Goal: Information Seeking & Learning: Check status

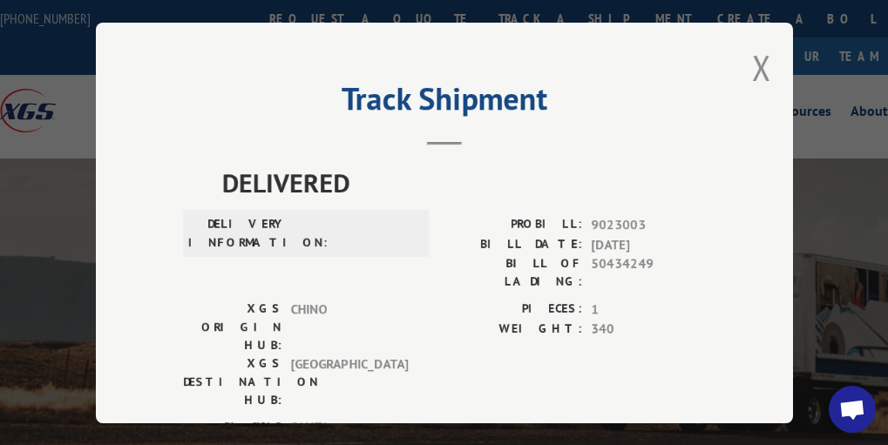
click at [759, 66] on button "Close modal" at bounding box center [761, 67] width 19 height 46
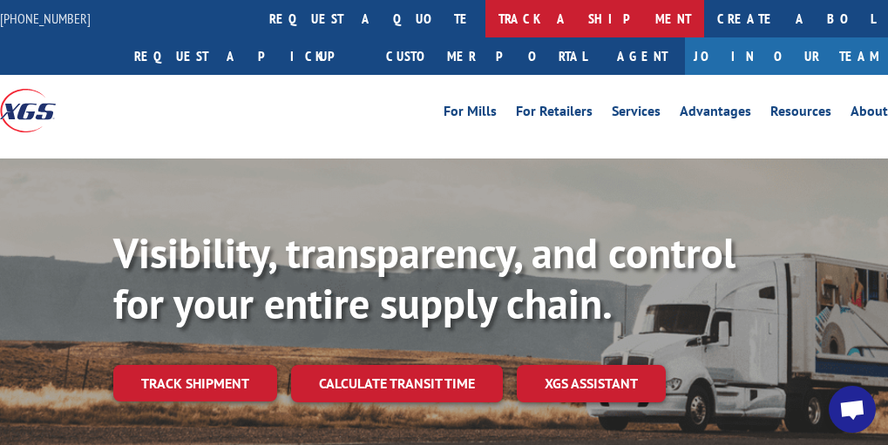
click at [485, 19] on link "track a shipment" at bounding box center [594, 18] width 219 height 37
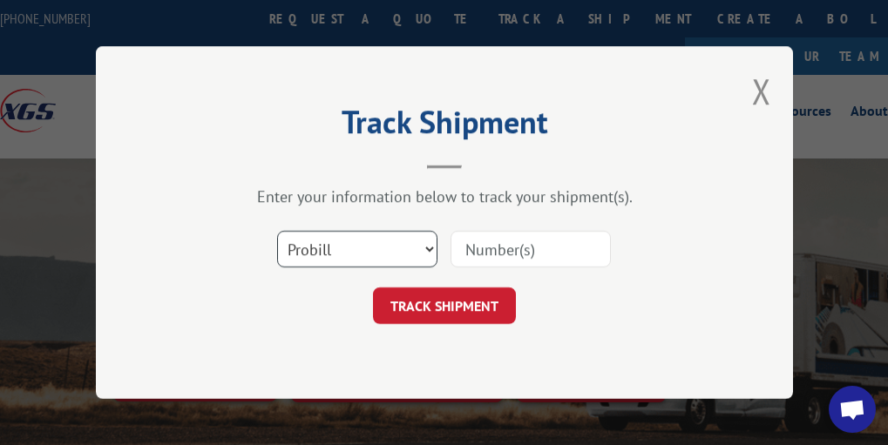
click at [389, 258] on select "Select category... Probill BOL PO" at bounding box center [357, 249] width 160 height 37
select select "po"
click at [277, 231] on select "Select category... Probill BOL PO" at bounding box center [357, 249] width 160 height 37
click at [521, 249] on input at bounding box center [530, 249] width 160 height 37
type input "37609"
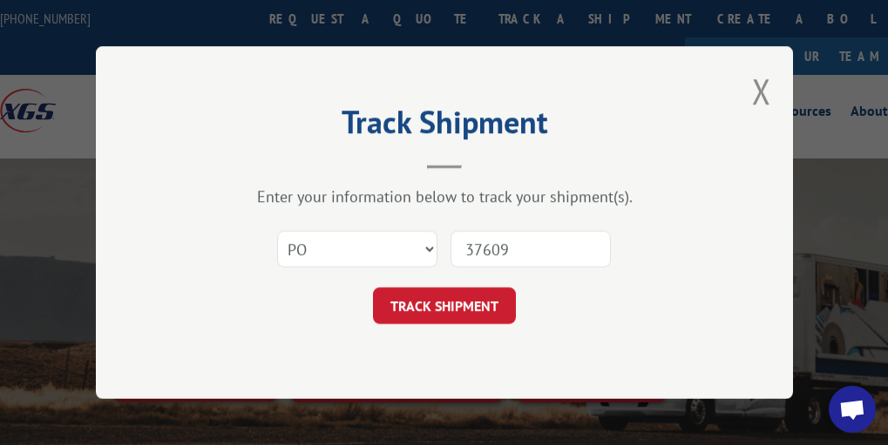
click button "TRACK SHIPMENT" at bounding box center [444, 305] width 143 height 37
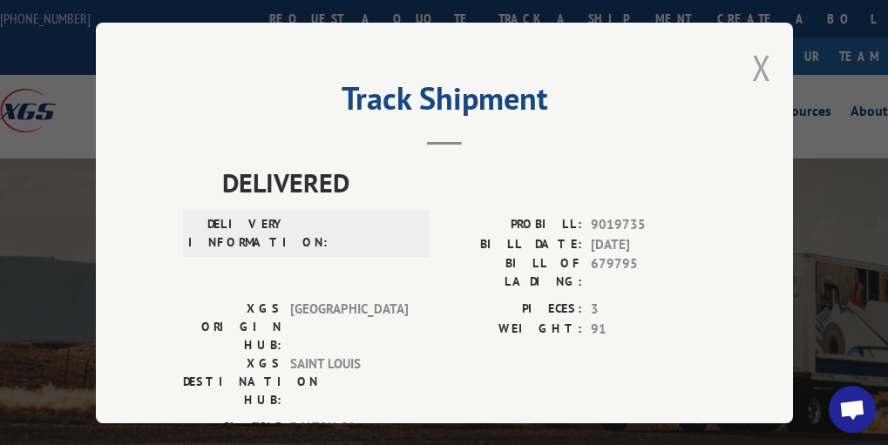
click at [752, 59] on button "Close modal" at bounding box center [761, 67] width 19 height 46
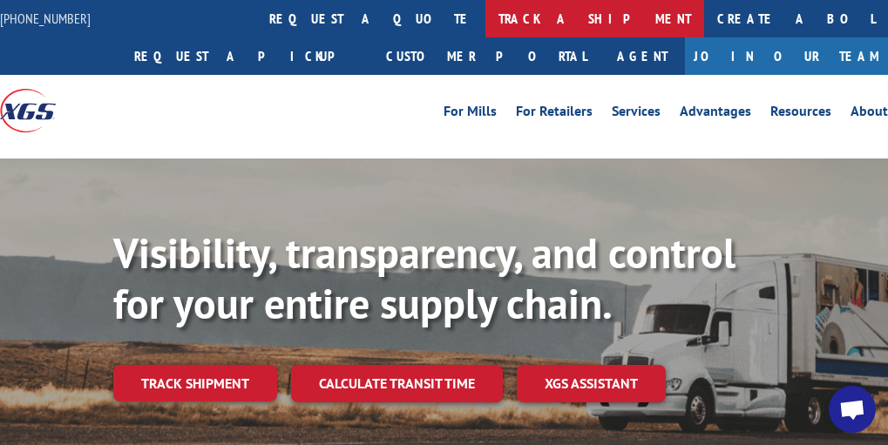
click at [485, 30] on link "track a shipment" at bounding box center [594, 18] width 219 height 37
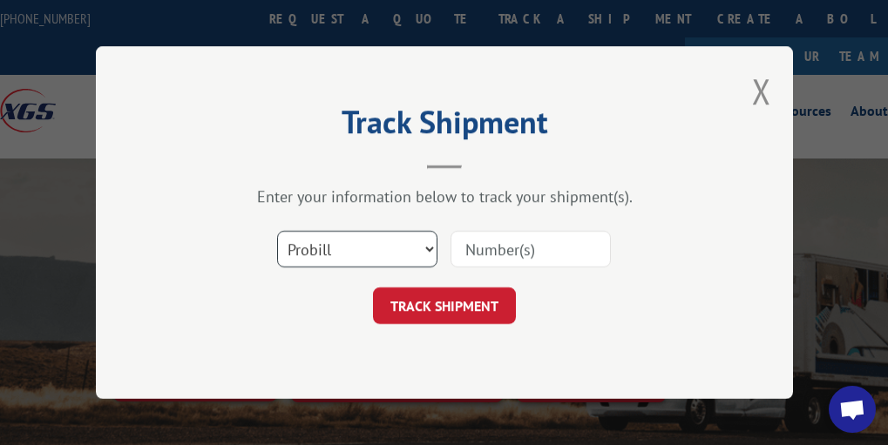
click at [379, 247] on select "Select category... Probill BOL PO" at bounding box center [357, 249] width 160 height 37
select select "po"
click at [277, 231] on select "Select category... Probill BOL PO" at bounding box center [357, 249] width 160 height 37
click at [517, 262] on input at bounding box center [530, 249] width 160 height 37
type input "37602"
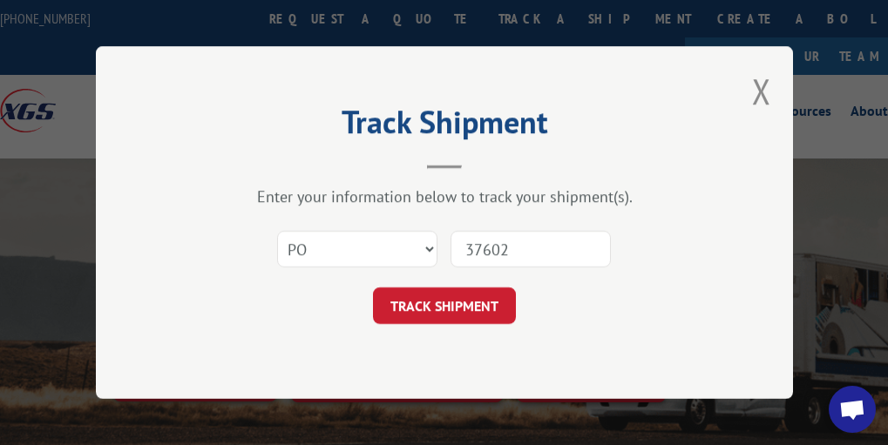
click button "TRACK SHIPMENT" at bounding box center [444, 305] width 143 height 37
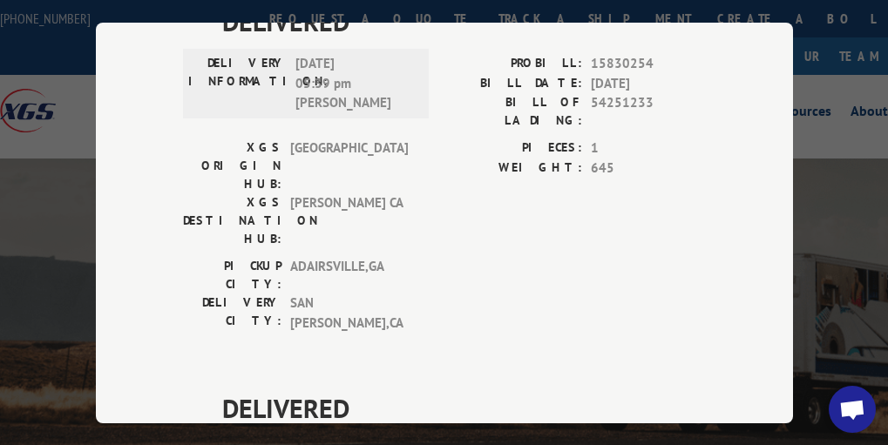
scroll to position [1661, 0]
